Goal: Information Seeking & Learning: Learn about a topic

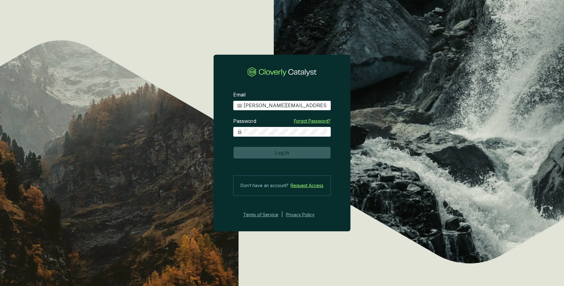
click at [303, 152] on button "Log In" at bounding box center [282, 152] width 98 height 12
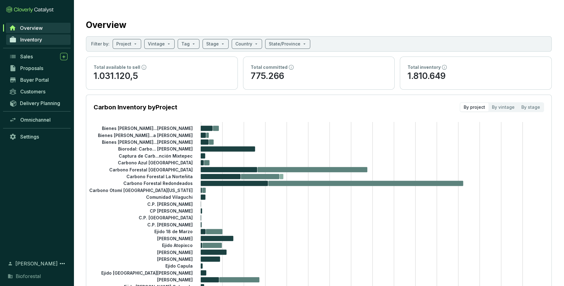
click at [46, 44] on link "Inventory" at bounding box center [38, 39] width 64 height 10
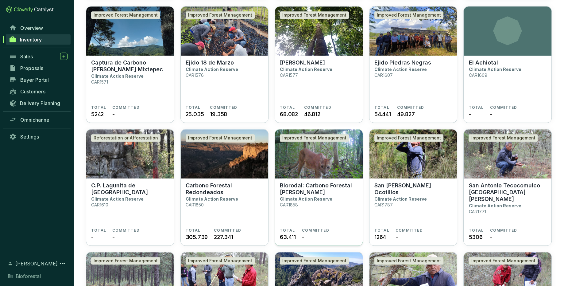
scroll to position [814, 0]
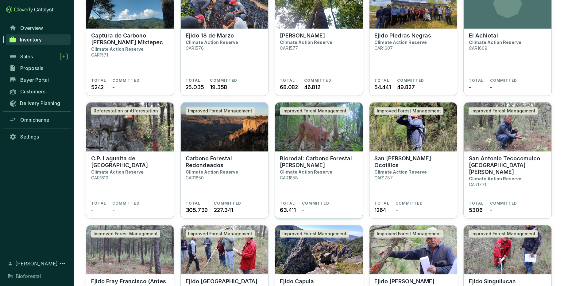
click at [342, 164] on p "Biorodal: Carbono Forestal [PERSON_NAME]" at bounding box center [319, 161] width 78 height 13
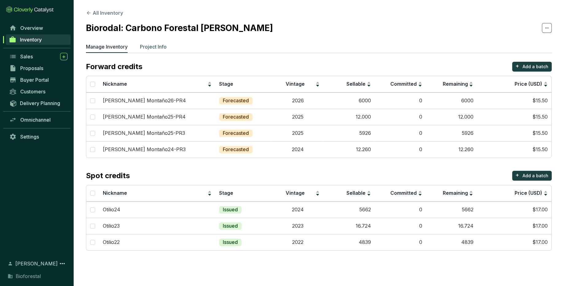
click at [153, 45] on p "Project Info" at bounding box center [153, 46] width 27 height 7
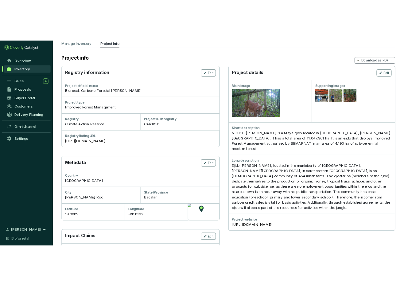
scroll to position [65, 0]
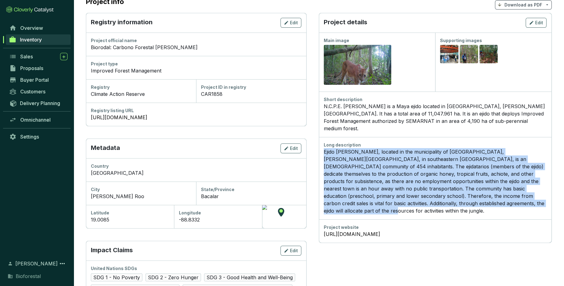
drag, startPoint x: 324, startPoint y: 144, endPoint x: 480, endPoint y: 198, distance: 164.2
click at [480, 198] on p "Ejido [PERSON_NAME], located in the municipality of [GEOGRAPHIC_DATA], [PERSON_…" at bounding box center [435, 181] width 223 height 66
copy p "Ejido [PERSON_NAME], located in the municipality of [GEOGRAPHIC_DATA], [PERSON_…"
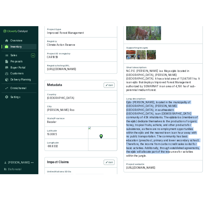
scroll to position [130, 0]
